Goal: Task Accomplishment & Management: Manage account settings

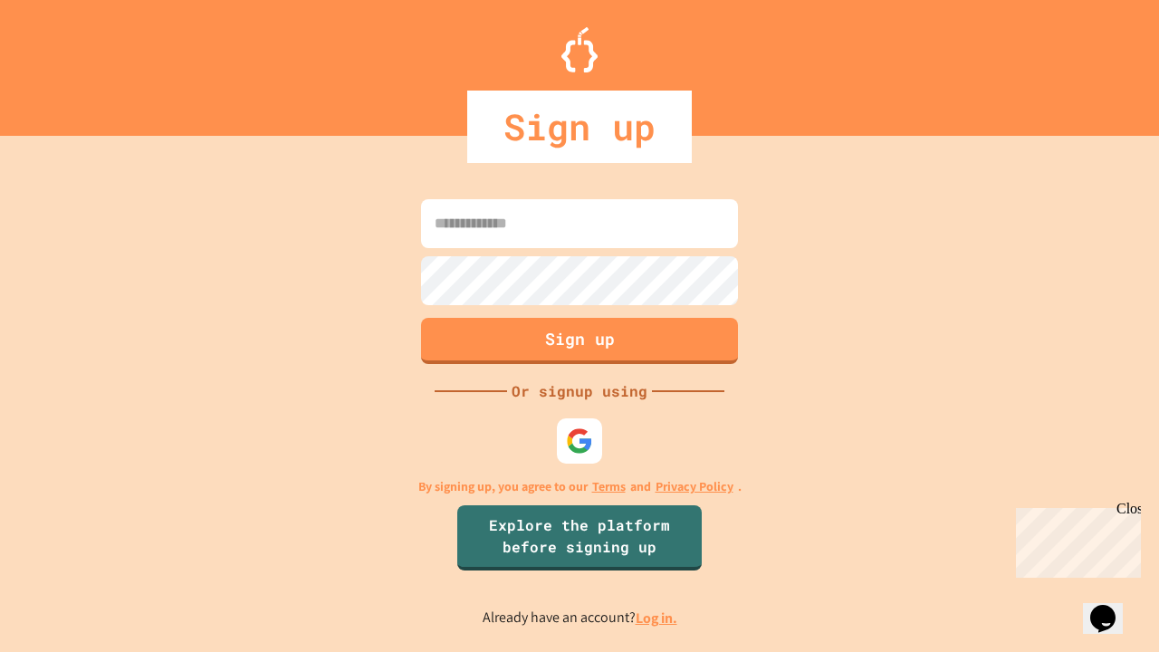
click at [658, 618] on link "Log in." at bounding box center [657, 618] width 42 height 19
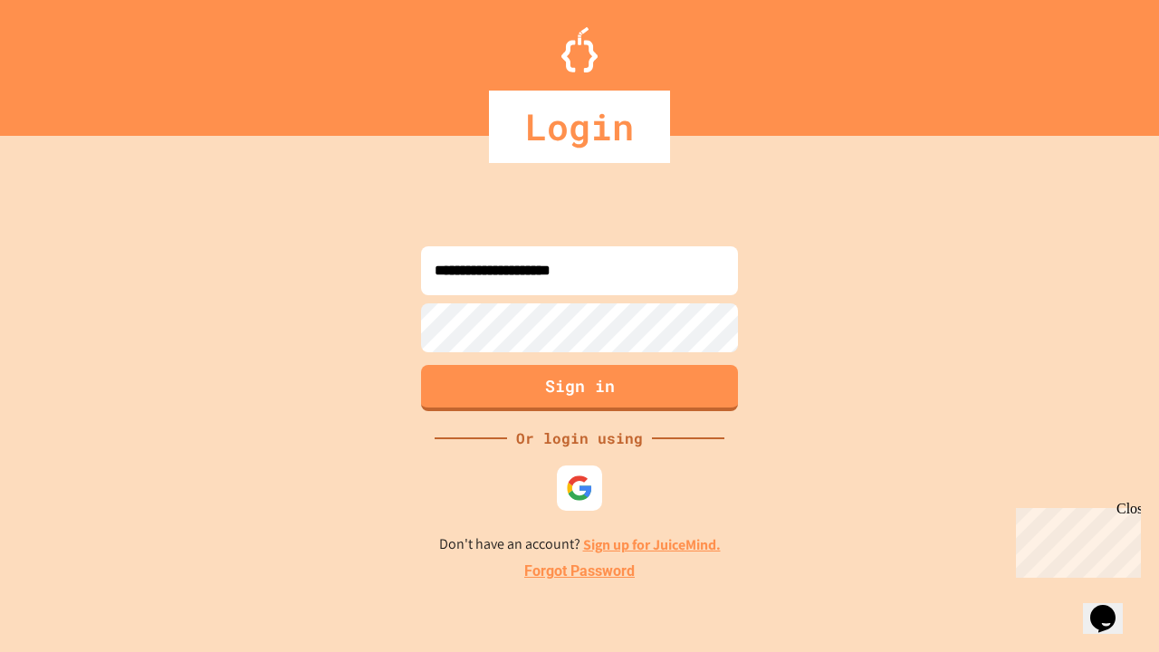
type input "**********"
